Goal: Task Accomplishment & Management: Manage account settings

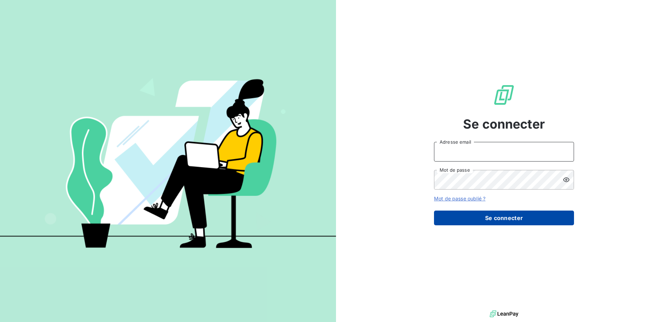
type input "[EMAIL_ADDRESS][DOMAIN_NAME]"
click at [513, 219] on button "Se connecter" at bounding box center [504, 217] width 140 height 15
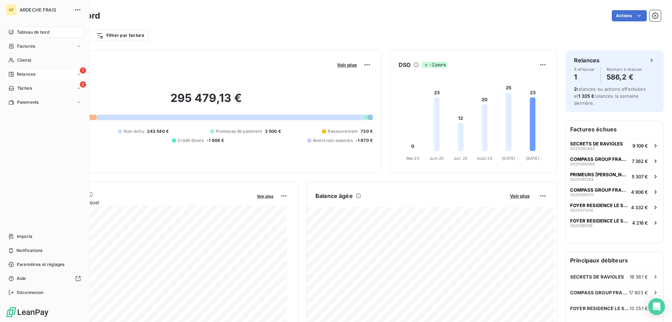
click at [29, 76] on span "Relances" at bounding box center [26, 74] width 19 height 6
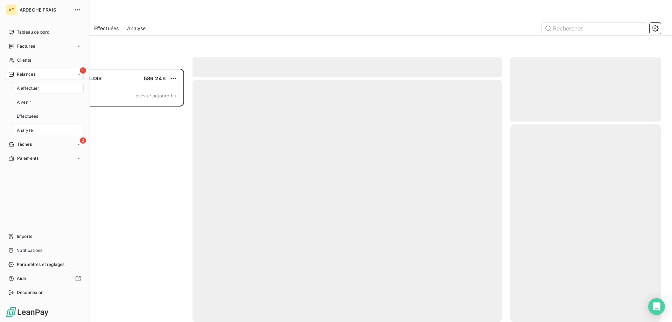
scroll to position [248, 145]
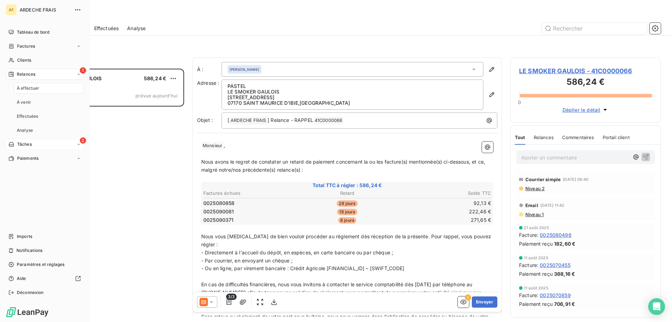
click at [51, 143] on div "2 Tâches" at bounding box center [45, 144] width 78 height 11
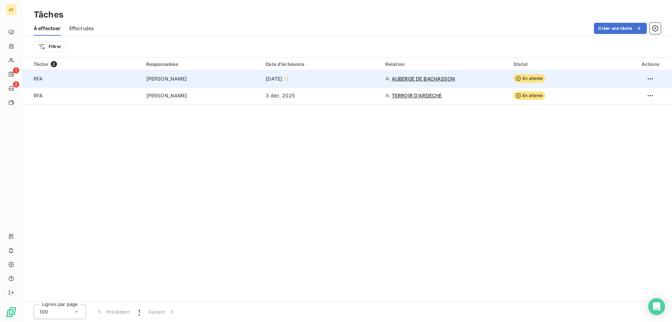
click at [355, 76] on div "[DATE]" at bounding box center [321, 78] width 111 height 7
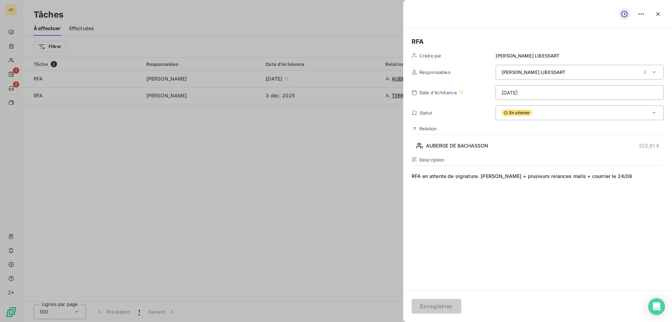
click at [586, 112] on div "En attente" at bounding box center [579, 112] width 168 height 15
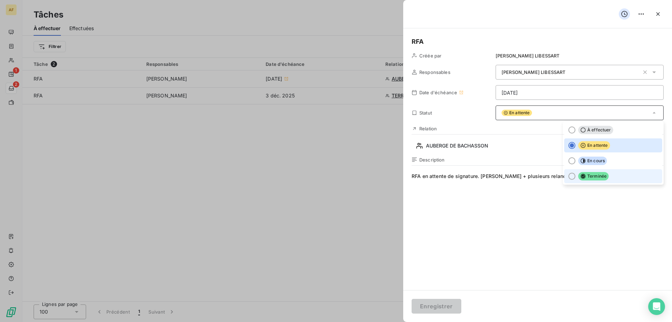
click at [580, 175] on icon at bounding box center [582, 176] width 5 height 5
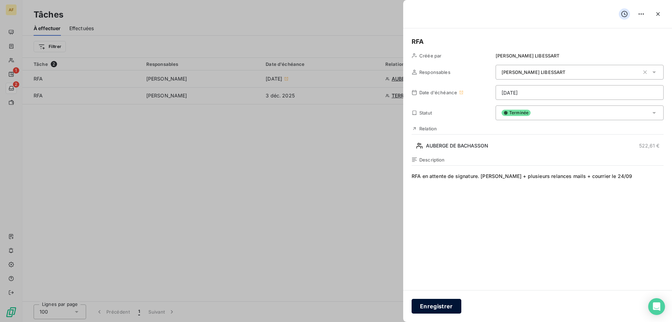
click at [435, 304] on button "Enregistrer" at bounding box center [436, 305] width 50 height 15
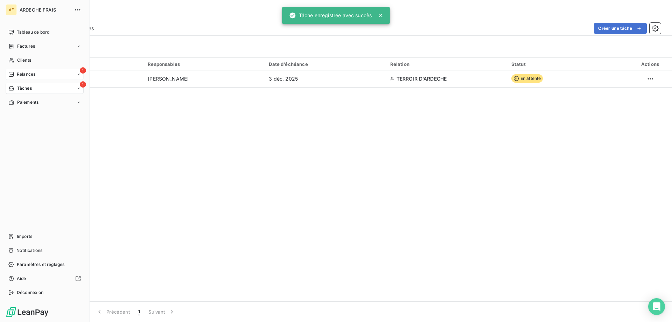
click at [28, 70] on div "1 Relances" at bounding box center [45, 74] width 78 height 11
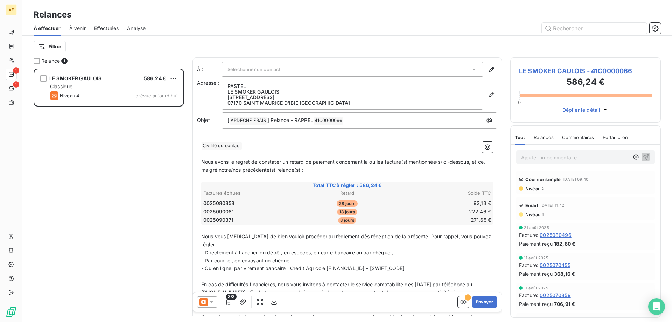
click at [249, 68] on span "Sélectionner un contact" at bounding box center [253, 69] width 53 height 6
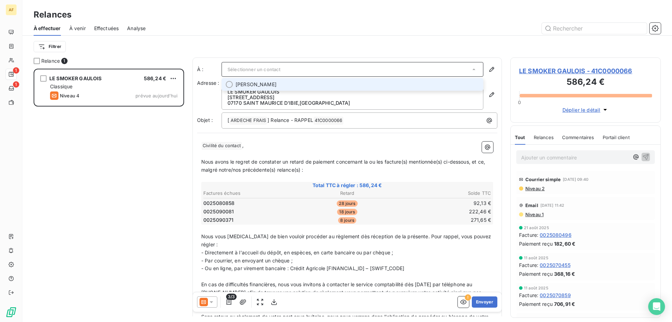
click at [249, 68] on span "Sélectionner un contact" at bounding box center [253, 69] width 53 height 6
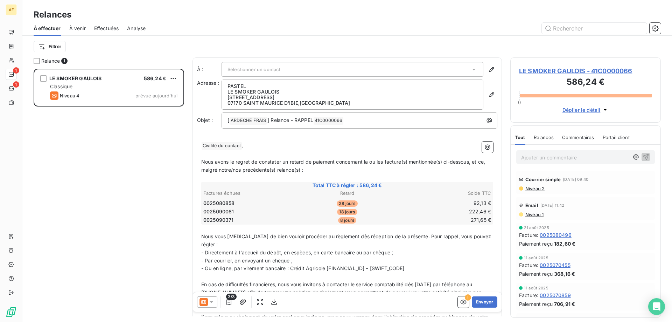
click at [249, 68] on span "Sélectionner un contact" at bounding box center [253, 69] width 53 height 6
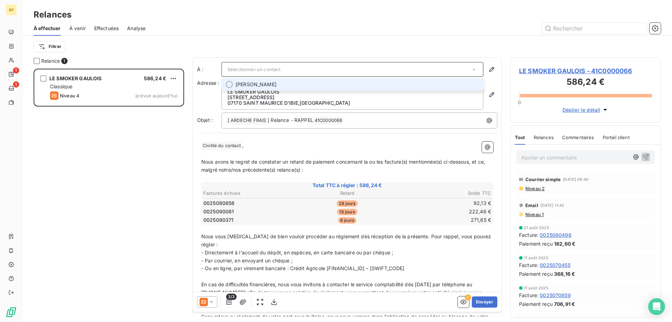
click at [249, 81] on span "[PERSON_NAME]" at bounding box center [255, 84] width 41 height 7
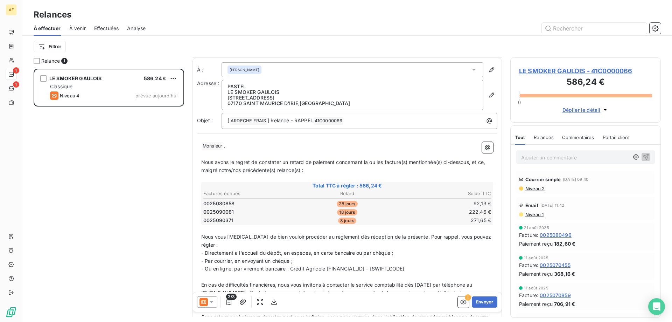
scroll to position [73, 0]
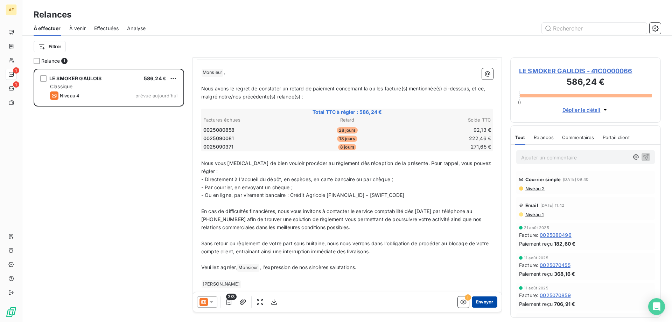
click at [475, 302] on button "Envoyer" at bounding box center [485, 301] width 26 height 11
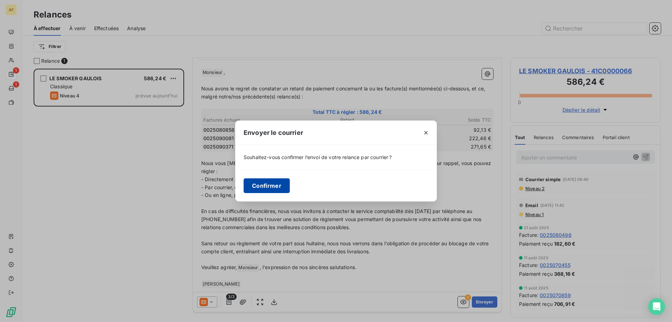
click at [271, 190] on button "Confirmer" at bounding box center [266, 185] width 46 height 15
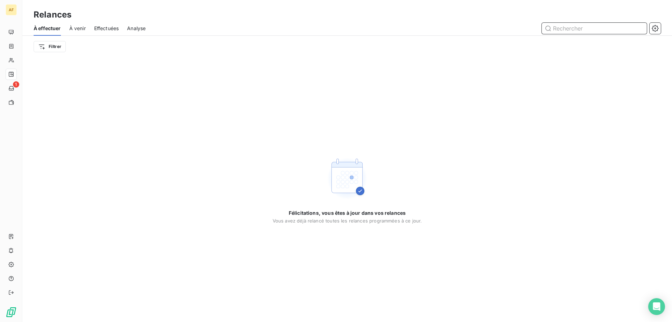
click at [72, 33] on div "À venir" at bounding box center [77, 28] width 16 height 15
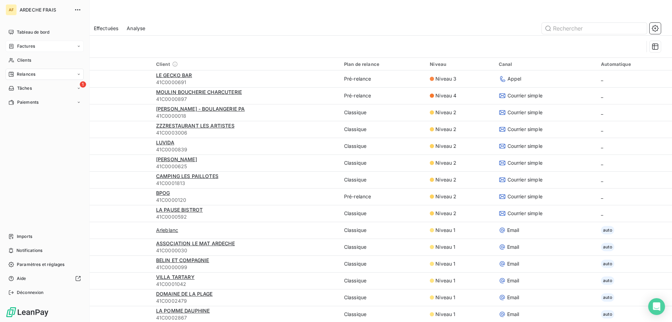
click at [38, 44] on div "Factures" at bounding box center [45, 46] width 78 height 11
click at [31, 73] on div "Avoirs" at bounding box center [49, 74] width 70 height 11
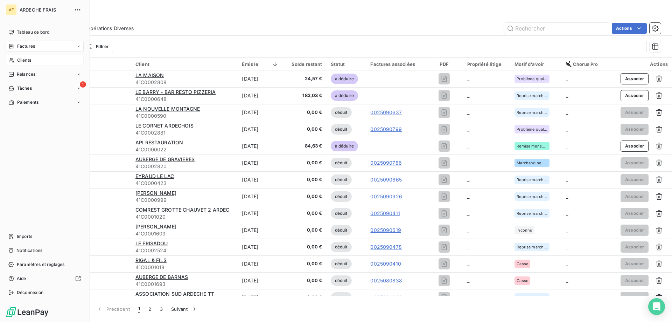
click at [36, 57] on div "Clients" at bounding box center [45, 60] width 78 height 11
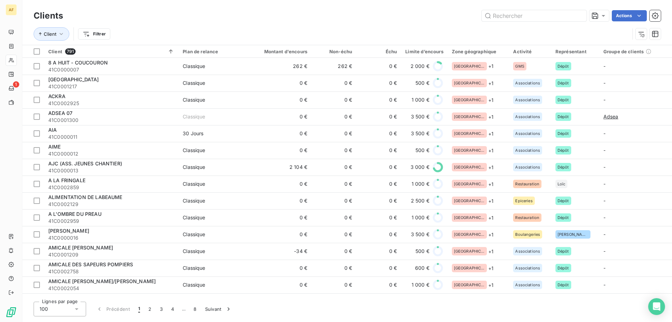
click at [68, 307] on div "100" at bounding box center [60, 308] width 52 height 15
click at [63, 282] on li "50" at bounding box center [60, 281] width 52 height 13
click at [95, 31] on html "AF 1 Clients Actions Client Filtrer Client 791 Plan de relance Montant d'encour…" at bounding box center [336, 161] width 672 height 322
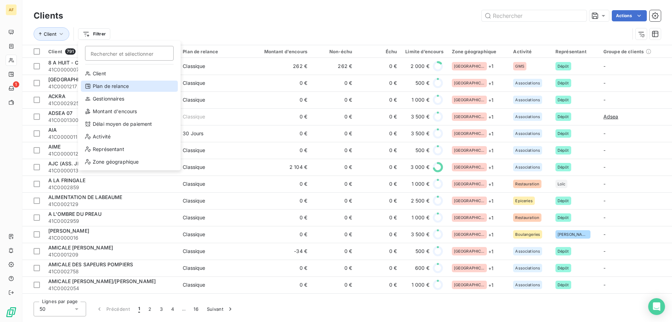
click at [129, 82] on div "Plan de relance" at bounding box center [129, 85] width 97 height 11
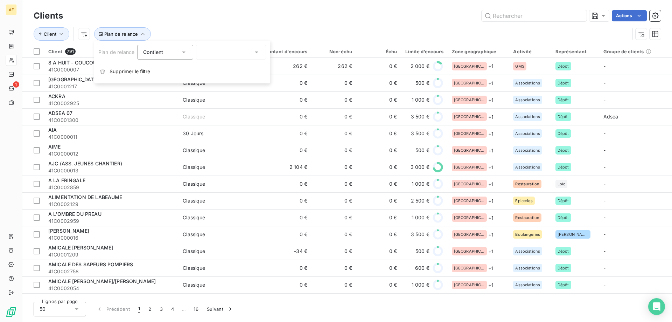
click at [203, 52] on div at bounding box center [231, 52] width 70 height 15
click at [204, 69] on div at bounding box center [203, 67] width 6 height 6
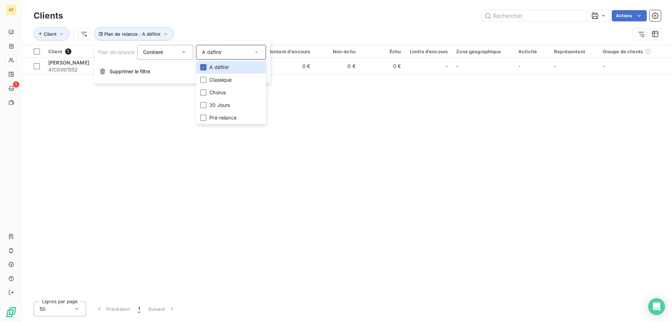
click at [225, 33] on div "Client Plan de relance : A définir" at bounding box center [332, 33] width 596 height 13
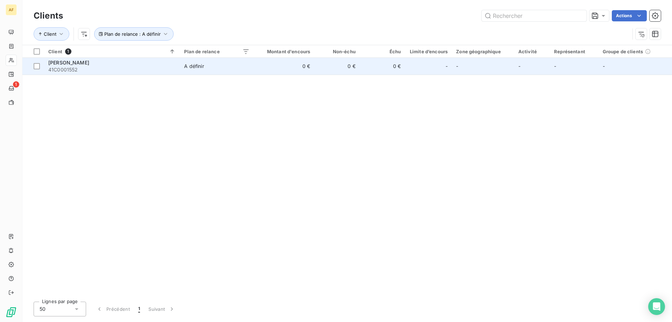
click at [153, 64] on div "[PERSON_NAME]" at bounding box center [111, 62] width 127 height 7
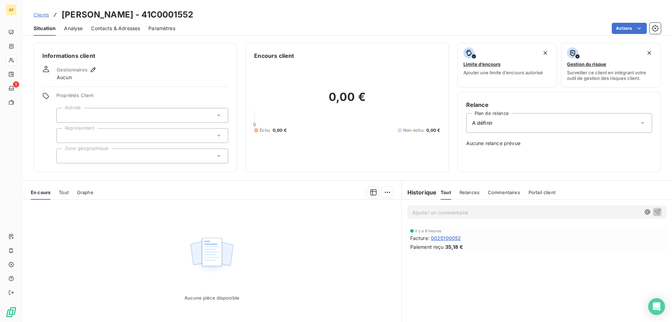
click at [136, 117] on div at bounding box center [142, 115] width 172 height 15
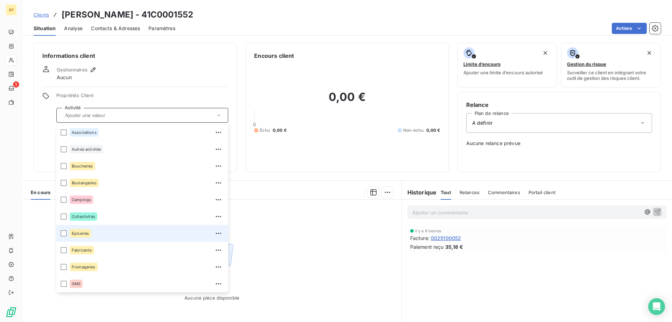
scroll to position [50, 0]
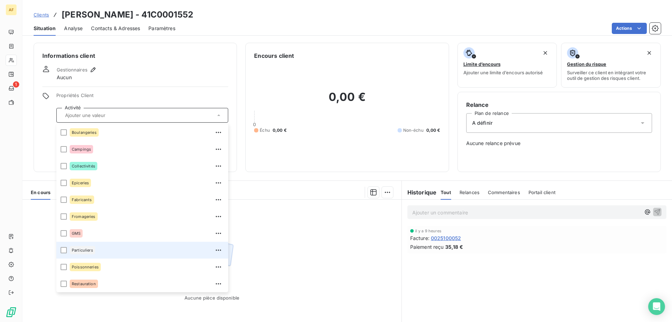
click at [119, 245] on div "Particuliers" at bounding box center [147, 249] width 154 height 11
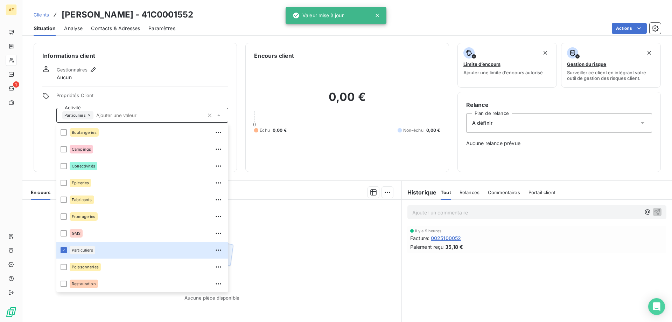
click at [146, 81] on div "Informations client Gestionnaires Aucun Propriétés Client Activité Particuliers…" at bounding box center [135, 107] width 203 height 129
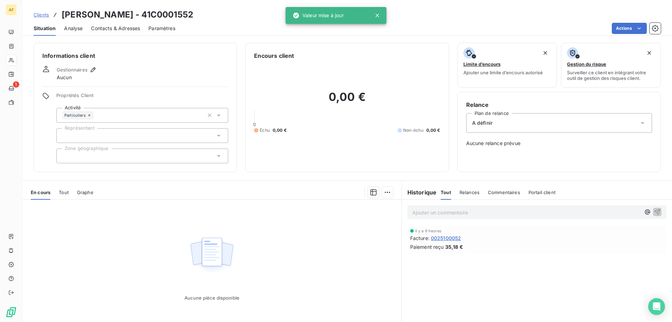
click at [103, 134] on div at bounding box center [142, 135] width 172 height 15
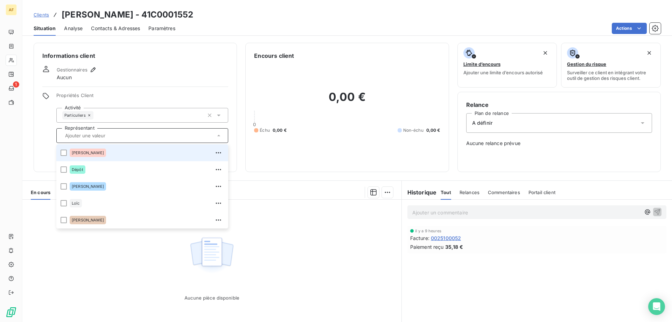
click at [101, 151] on div "[PERSON_NAME]" at bounding box center [147, 152] width 154 height 11
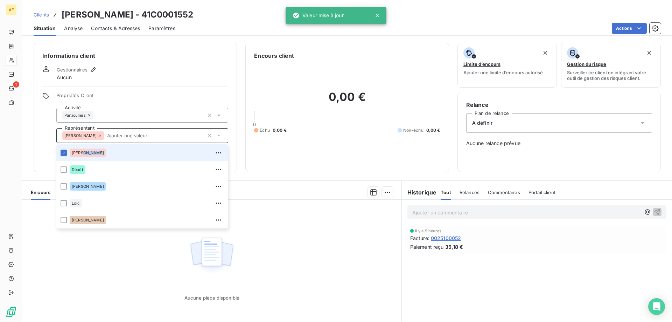
click at [101, 151] on div "[PERSON_NAME]" at bounding box center [147, 152] width 154 height 11
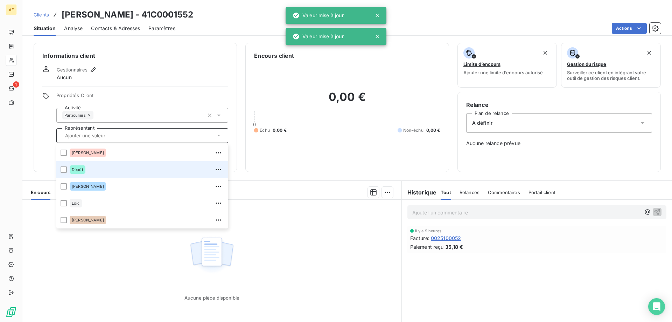
click at [100, 171] on div "Dépôt" at bounding box center [147, 169] width 154 height 11
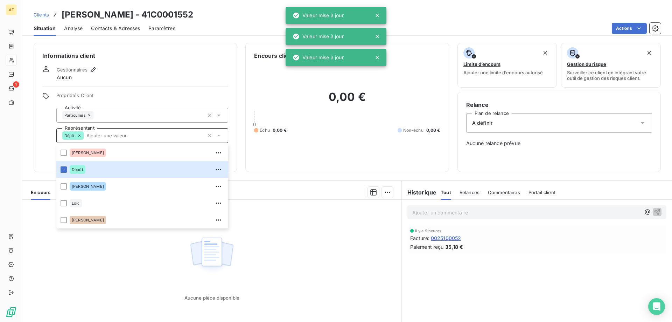
click at [118, 282] on div "Aucune pièce disponible" at bounding box center [211, 266] width 379 height 135
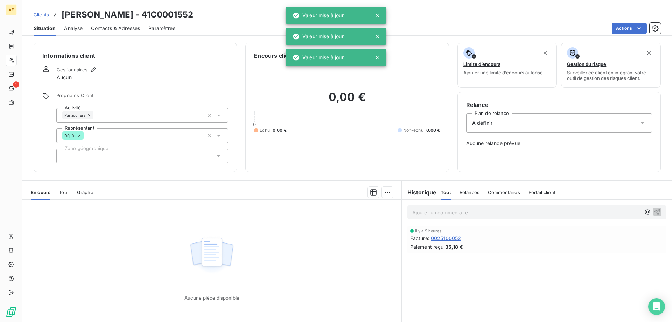
click at [103, 162] on div at bounding box center [142, 155] width 172 height 15
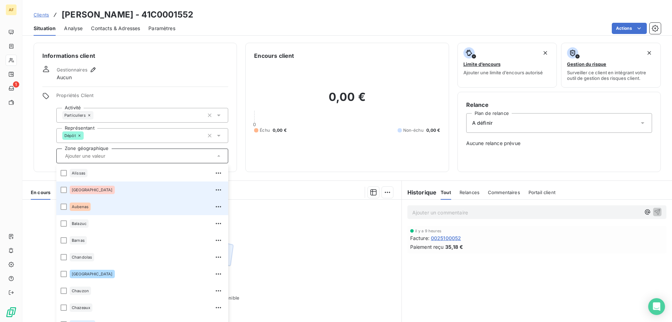
click at [102, 197] on li "[GEOGRAPHIC_DATA]" at bounding box center [142, 189] width 172 height 17
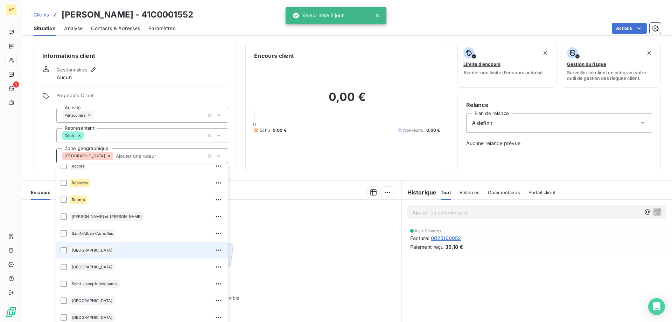
scroll to position [840, 0]
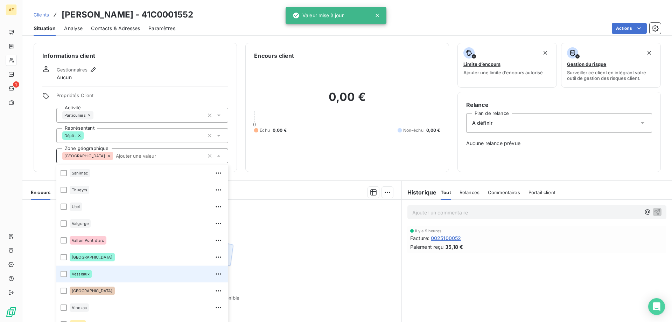
click at [92, 272] on div "Vesseaux" at bounding box center [147, 273] width 154 height 11
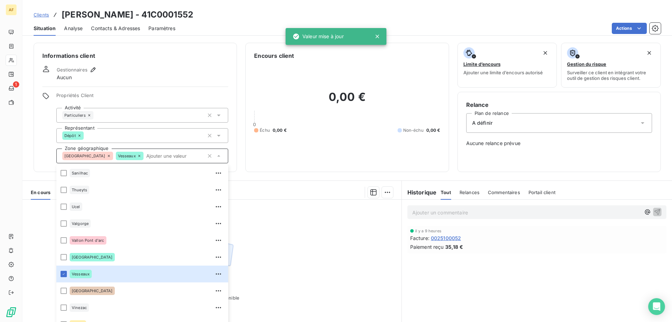
click at [317, 248] on div "Aucune pièce disponible" at bounding box center [211, 266] width 379 height 135
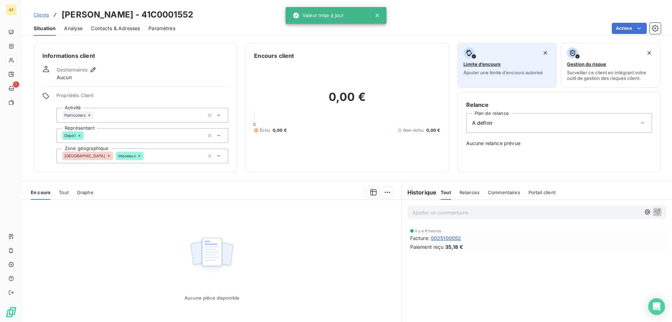
click at [477, 79] on button "Limite d’encours Ajouter une limite d’encours autorisé" at bounding box center [507, 65] width 100 height 45
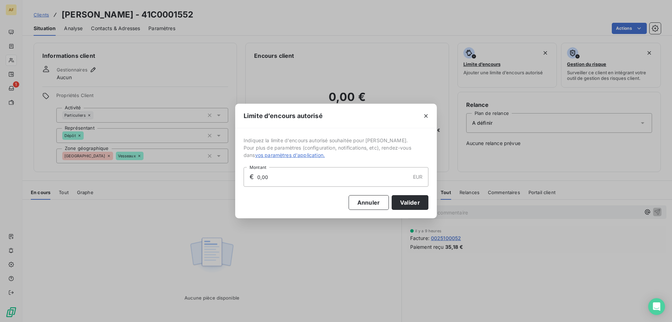
drag, startPoint x: 352, startPoint y: 179, endPoint x: 112, endPoint y: 182, distance: 240.0
click at [148, 181] on div "Limite d’encours autorisé Indiquez la limite d'encours autorisé souhaitée pour …" at bounding box center [336, 161] width 672 height 322
type input "500,00"
click at [424, 204] on button "Valider" at bounding box center [409, 202] width 37 height 15
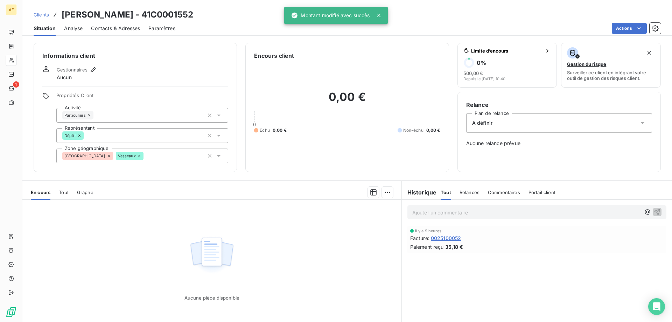
click at [552, 121] on div "A définir" at bounding box center [559, 123] width 186 height 20
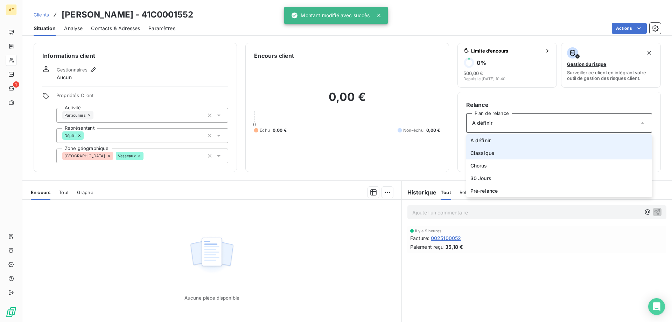
click at [529, 149] on li "Classique" at bounding box center [559, 153] width 186 height 13
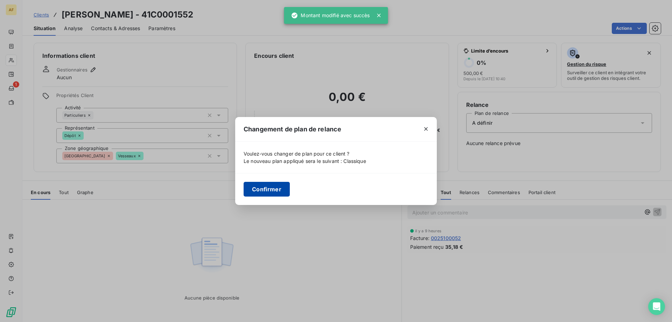
click at [284, 188] on button "Confirmer" at bounding box center [266, 189] width 46 height 15
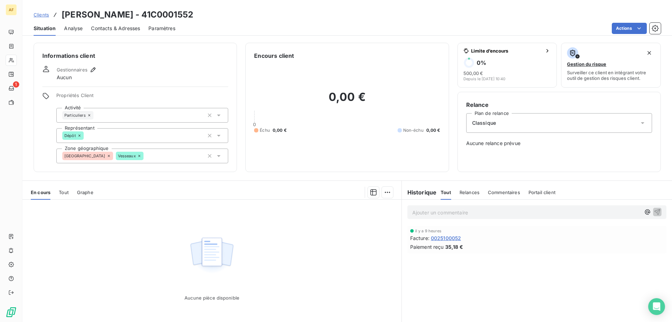
click at [78, 32] on div "Analyse" at bounding box center [73, 28] width 19 height 15
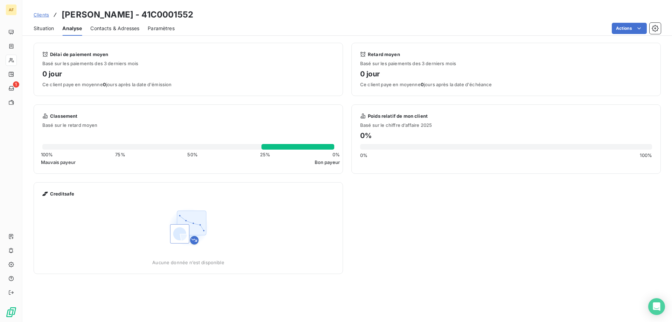
click at [115, 34] on div "Contacts & Adresses" at bounding box center [114, 28] width 49 height 15
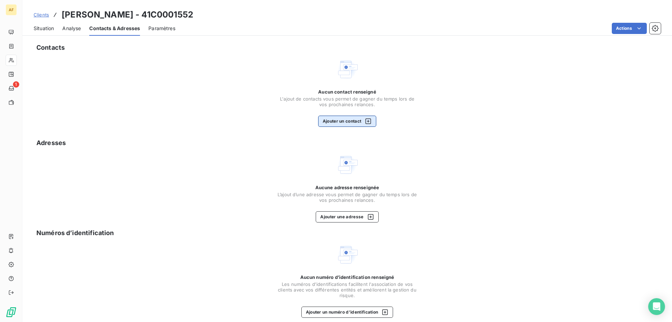
click at [353, 120] on button "Ajouter un contact" at bounding box center [347, 120] width 58 height 11
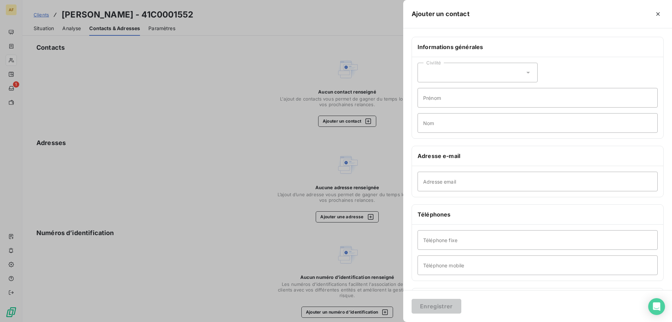
click at [526, 79] on div "Civilité" at bounding box center [477, 73] width 120 height 20
click at [476, 104] on li "Monsieur" at bounding box center [477, 102] width 120 height 13
click at [479, 104] on input "Prénom" at bounding box center [537, 98] width 240 height 20
type input "[PERSON_NAME]"
paste input "[PERSON_NAME]"
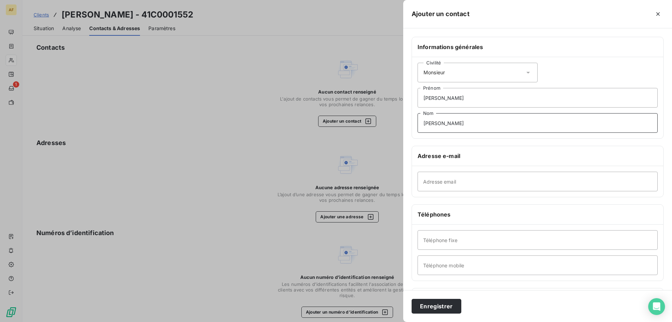
type input "[PERSON_NAME]"
click at [452, 182] on input "Adresse email" at bounding box center [537, 181] width 240 height 20
click at [465, 246] on input "Téléphone fixe" at bounding box center [537, 240] width 240 height 20
paste input "0475930557"
click at [431, 239] on input "0475930557" at bounding box center [537, 240] width 240 height 20
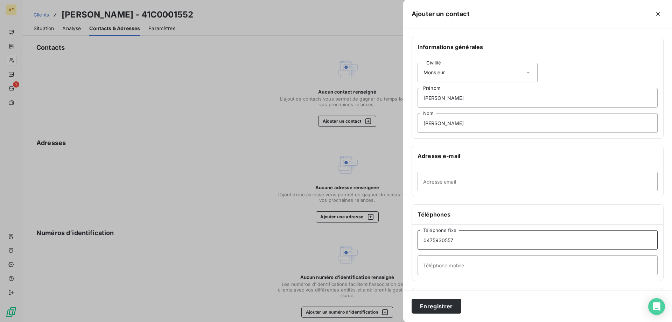
click at [430, 240] on input "0475930557" at bounding box center [537, 240] width 240 height 20
click at [437, 240] on input "04 75930557" at bounding box center [537, 240] width 240 height 20
click at [443, 241] on input "04 75 930557" at bounding box center [537, 240] width 240 height 20
click at [445, 241] on input "04 75 930557" at bounding box center [537, 240] width 240 height 20
click at [452, 240] on input "04 75 93 0557" at bounding box center [537, 240] width 240 height 20
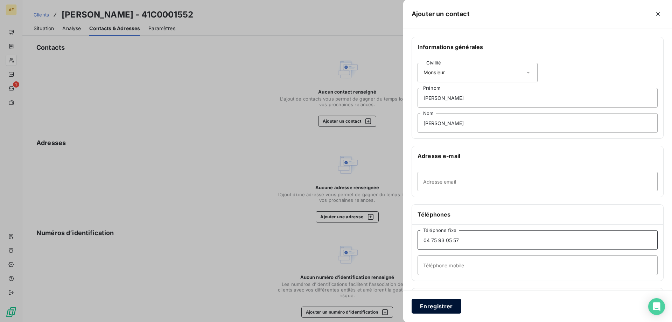
type input "04 75 93 05 57"
click at [452, 301] on button "Enregistrer" at bounding box center [436, 305] width 50 height 15
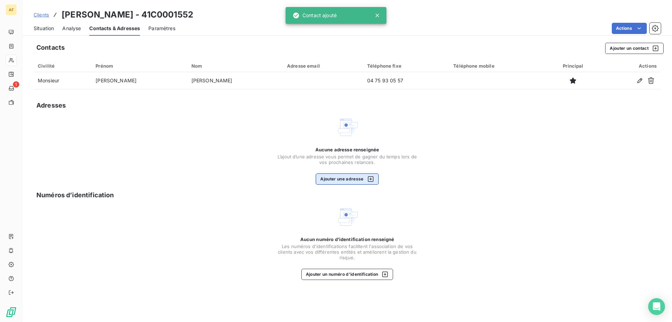
click at [360, 182] on button "Ajouter une adresse" at bounding box center [347, 178] width 63 height 11
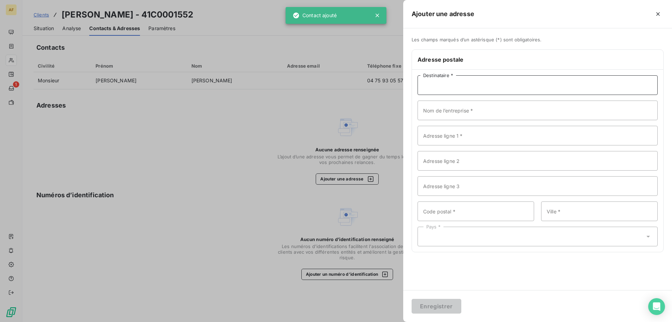
click at [450, 85] on input "Destinataire *" at bounding box center [537, 85] width 240 height 20
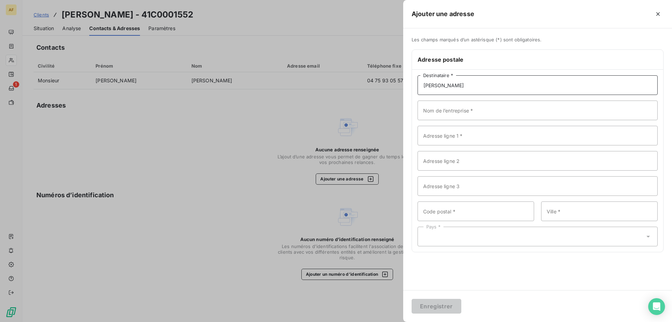
paste input "[PERSON_NAME]"
type input "[PERSON_NAME]"
click at [517, 141] on input "Adresse ligne 1 *" at bounding box center [537, 136] width 240 height 20
paste input "[STREET_ADDRESS]"
type input "[STREET_ADDRESS]"
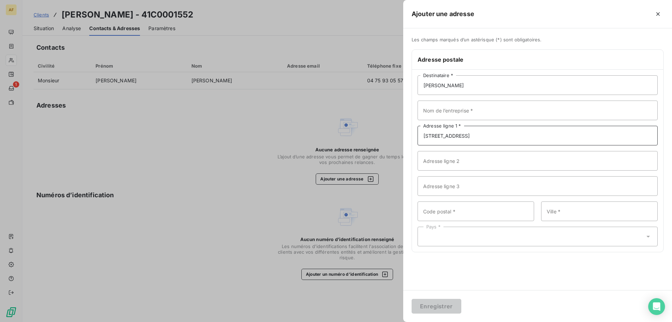
drag, startPoint x: 468, startPoint y: 133, endPoint x: 462, endPoint y: 135, distance: 6.2
click at [462, 135] on input "[STREET_ADDRESS]" at bounding box center [537, 136] width 240 height 20
click at [463, 207] on input "Code postal *" at bounding box center [475, 211] width 116 height 20
type input "07200"
paste input "VESSEAUX"
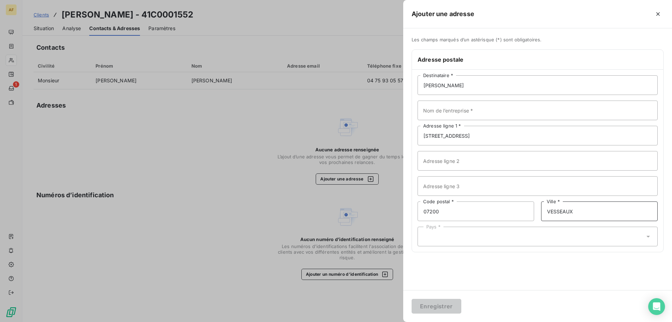
type input "VESSEAUX"
click at [548, 234] on div "Pays *" at bounding box center [537, 236] width 240 height 20
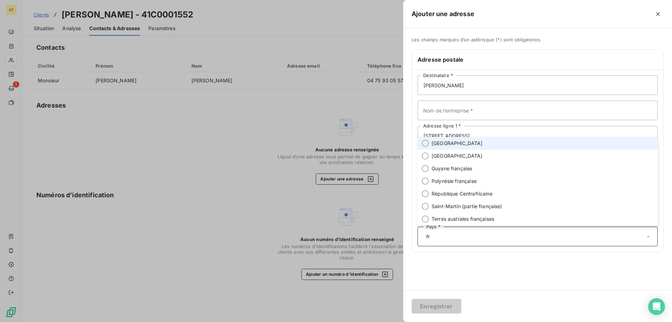
click at [480, 145] on li "[GEOGRAPHIC_DATA]" at bounding box center [537, 143] width 240 height 13
type input "fr"
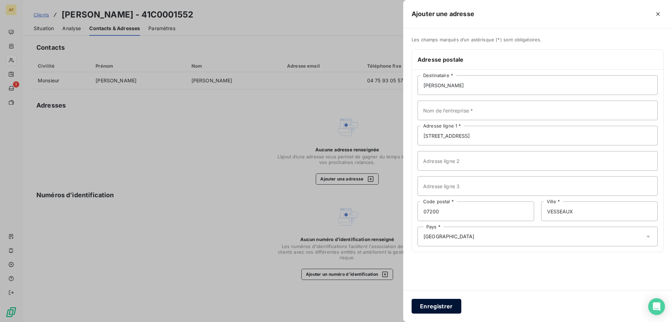
click at [438, 307] on button "Enregistrer" at bounding box center [436, 305] width 50 height 15
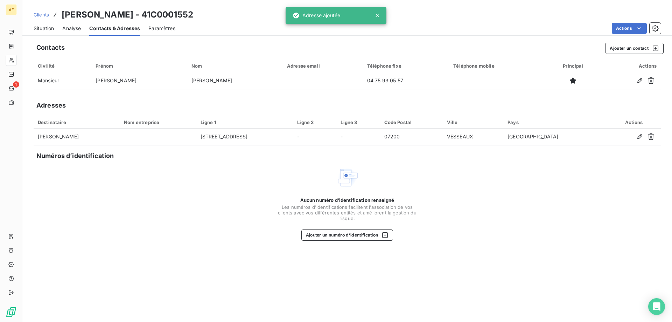
click at [52, 31] on span "Situation" at bounding box center [44, 28] width 20 height 7
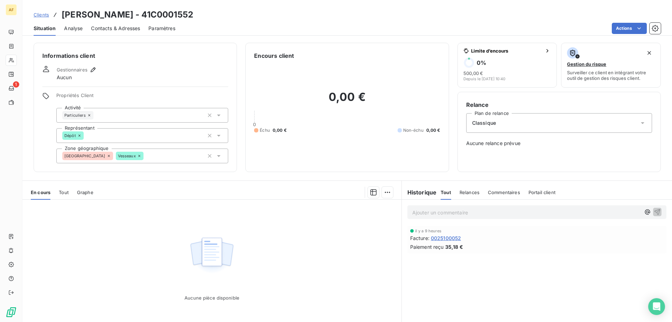
click at [45, 17] on span "Clients" at bounding box center [41, 15] width 15 height 6
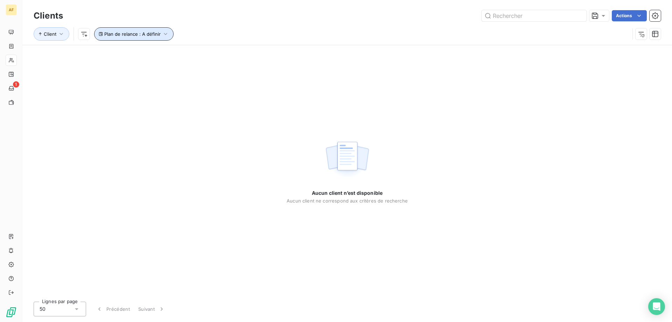
click at [123, 34] on span "Plan de relance : A définir" at bounding box center [132, 34] width 56 height 6
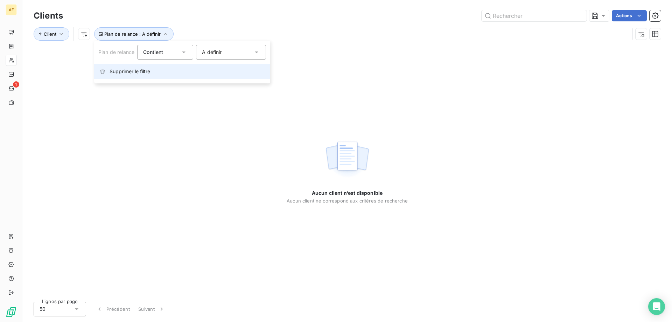
click at [123, 71] on span "Supprimer le filtre" at bounding box center [130, 71] width 41 height 7
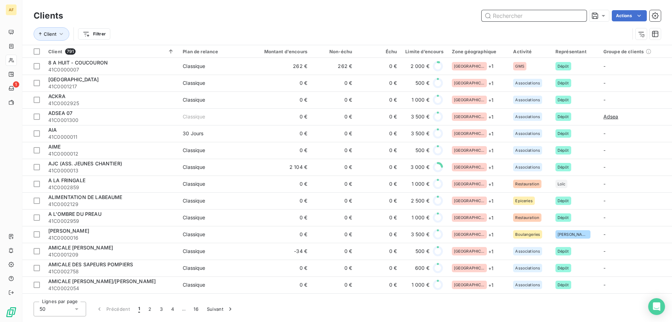
click at [538, 18] on input "text" at bounding box center [533, 15] width 105 height 11
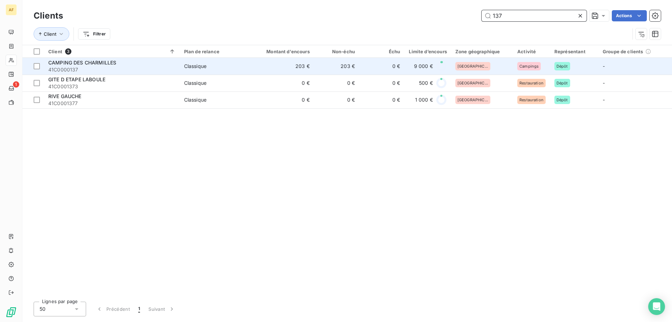
type input "137"
click at [209, 65] on span "Classique" at bounding box center [216, 66] width 65 height 7
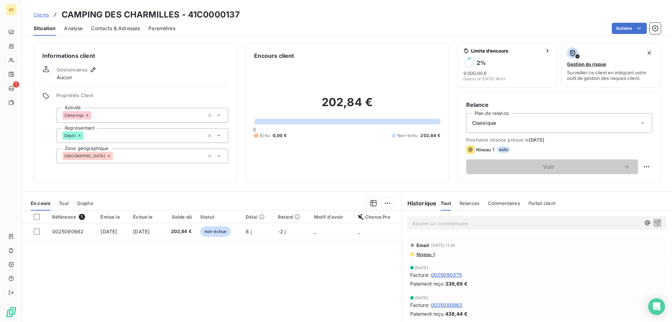
click at [504, 120] on div "Classique" at bounding box center [559, 123] width 186 height 20
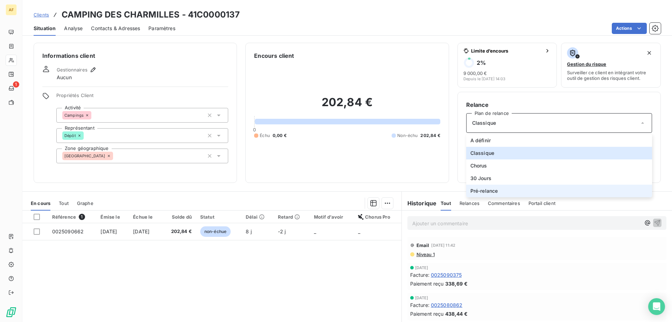
click at [507, 185] on li "Pré-relance" at bounding box center [559, 190] width 186 height 13
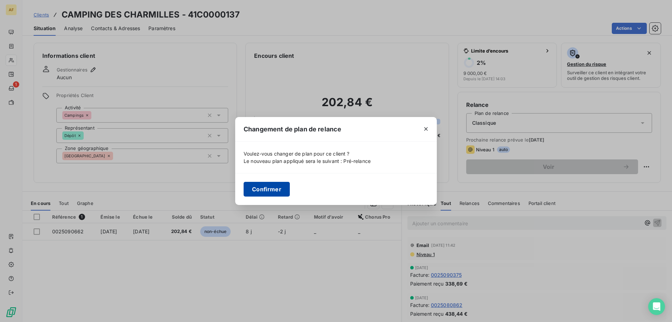
click at [277, 191] on button "Confirmer" at bounding box center [266, 189] width 46 height 15
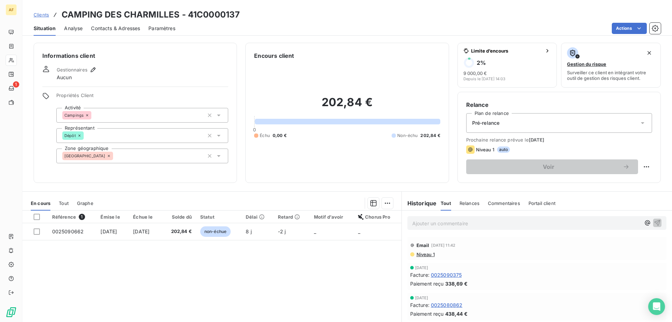
click at [39, 15] on span "Clients" at bounding box center [41, 15] width 15 height 6
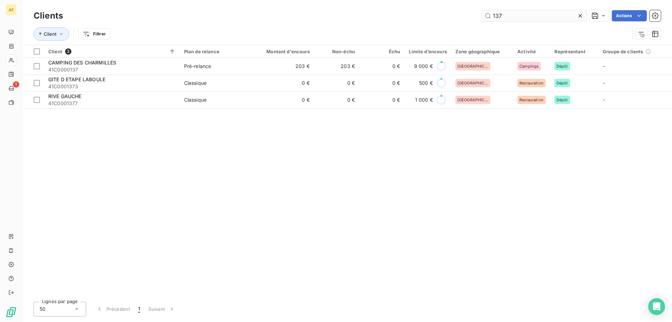
click at [573, 12] on input "137" at bounding box center [533, 15] width 105 height 11
click at [579, 13] on icon at bounding box center [580, 15] width 7 height 7
